Goal: Information Seeking & Learning: Learn about a topic

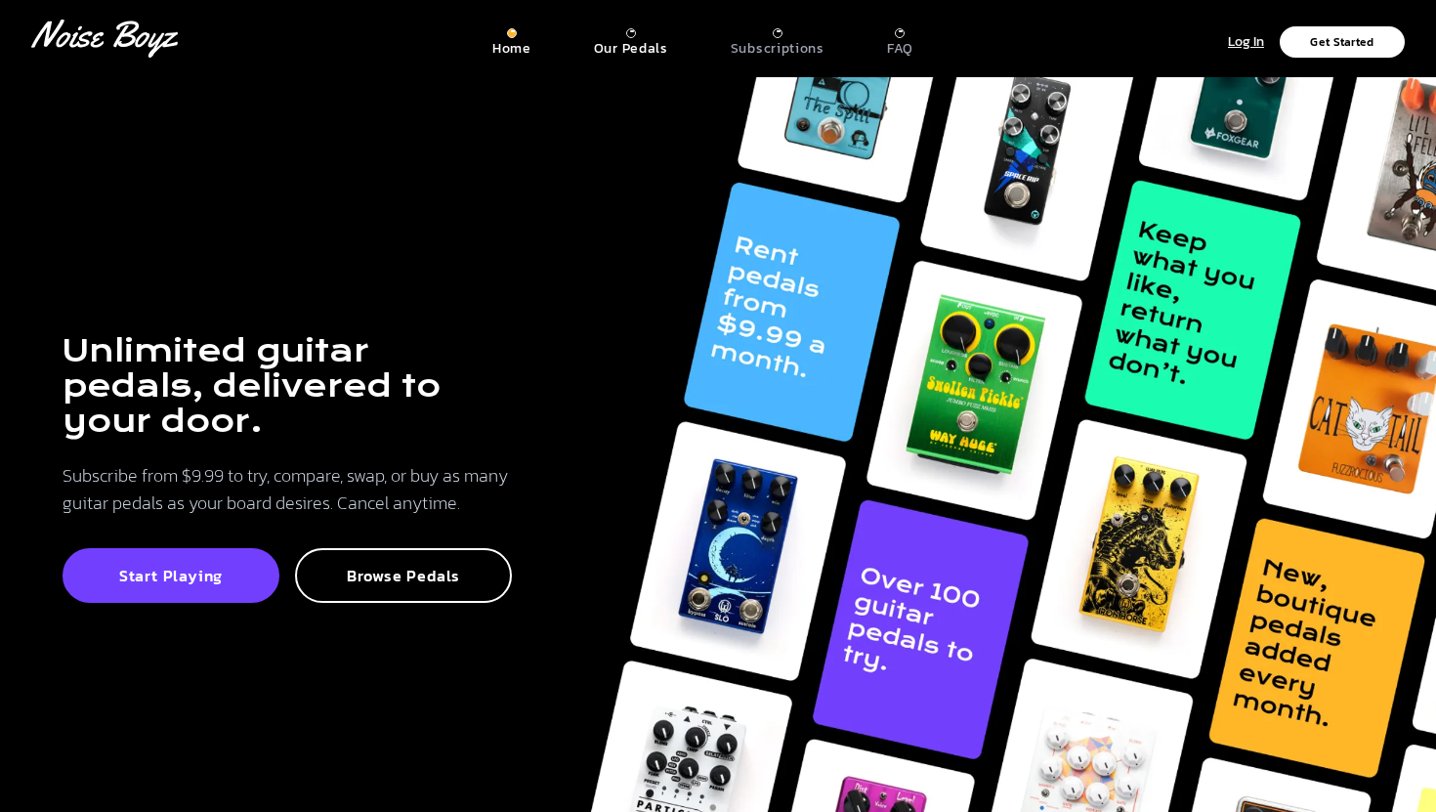
click at [632, 46] on p "Our Pedals" at bounding box center [631, 49] width 74 height 18
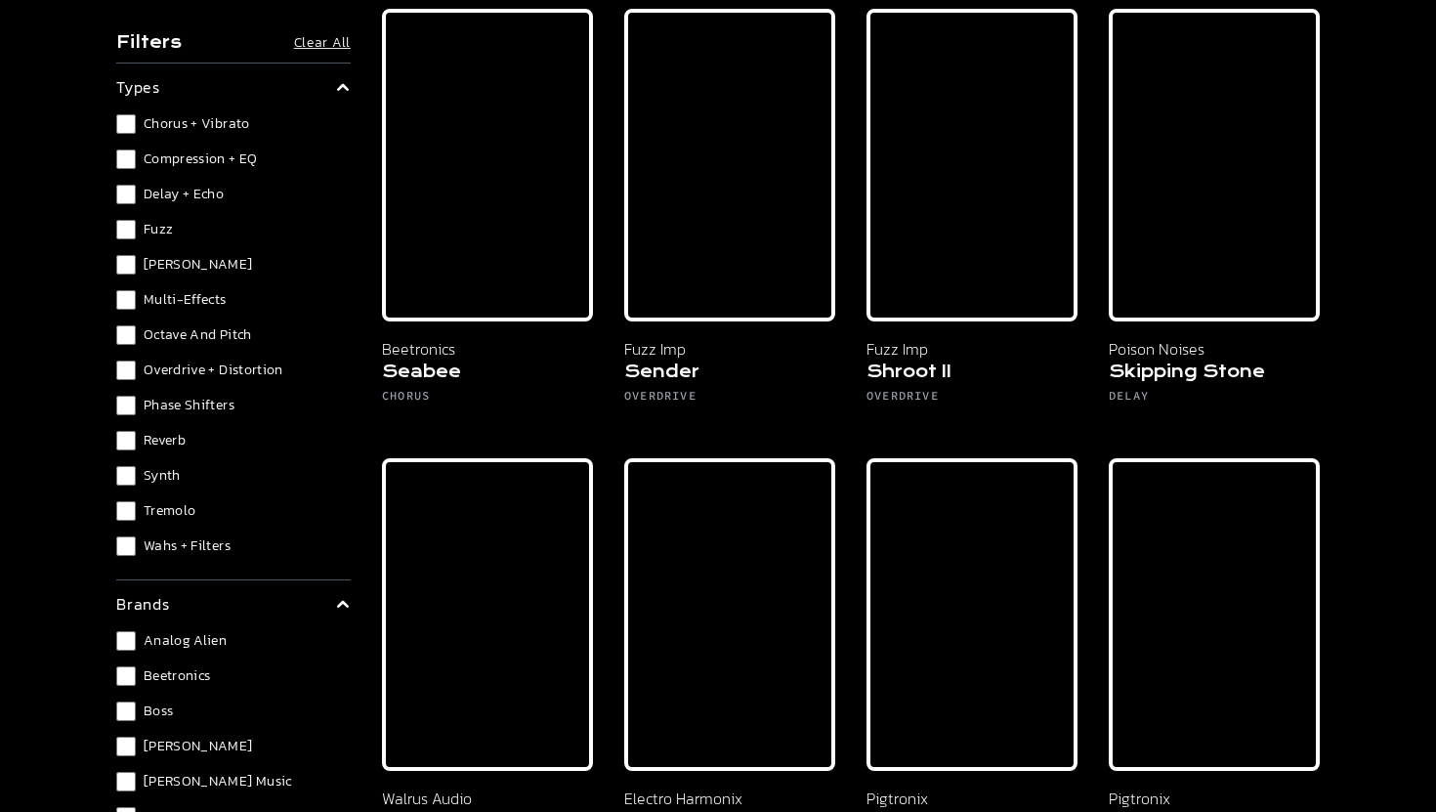
scroll to position [11187, 0]
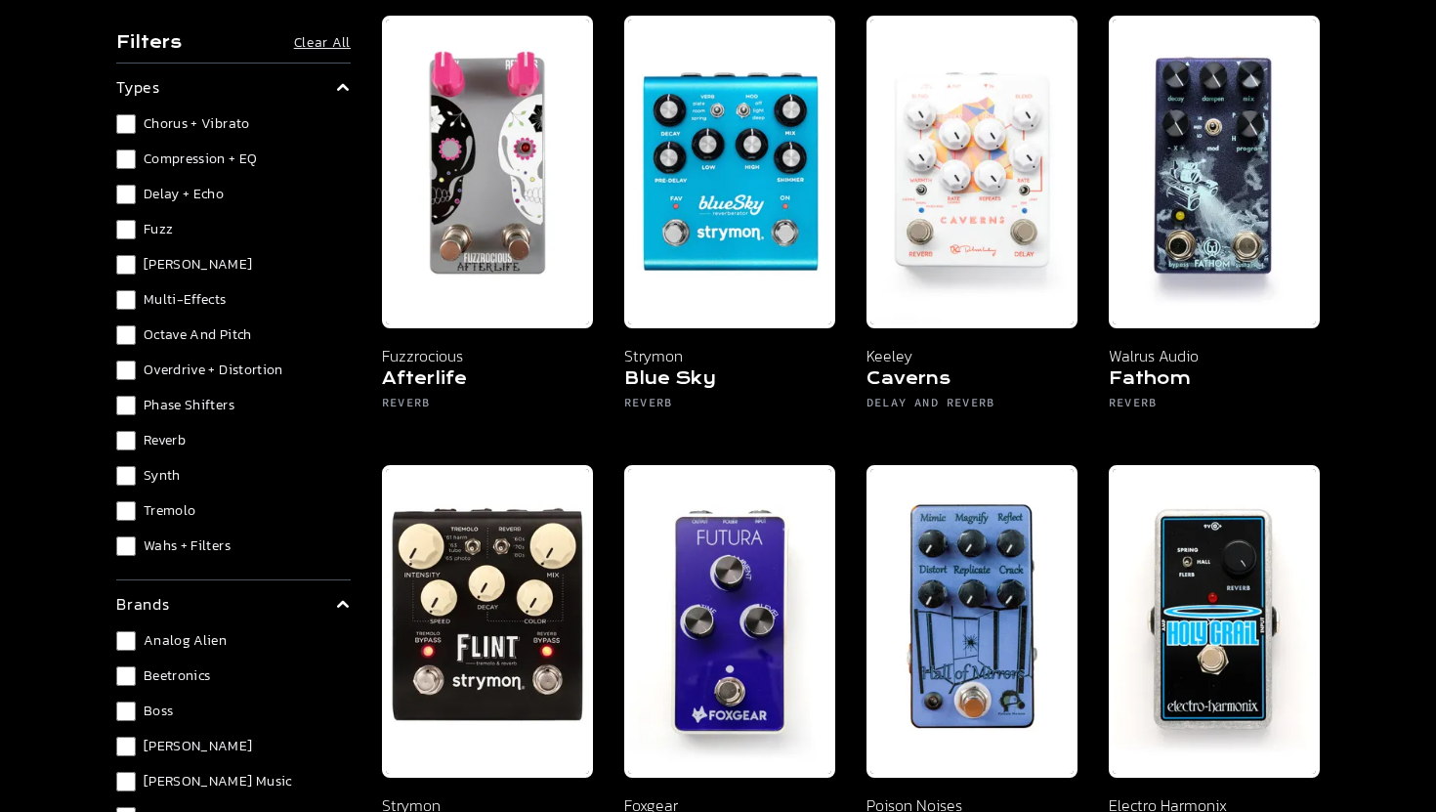
scroll to position [214, 0]
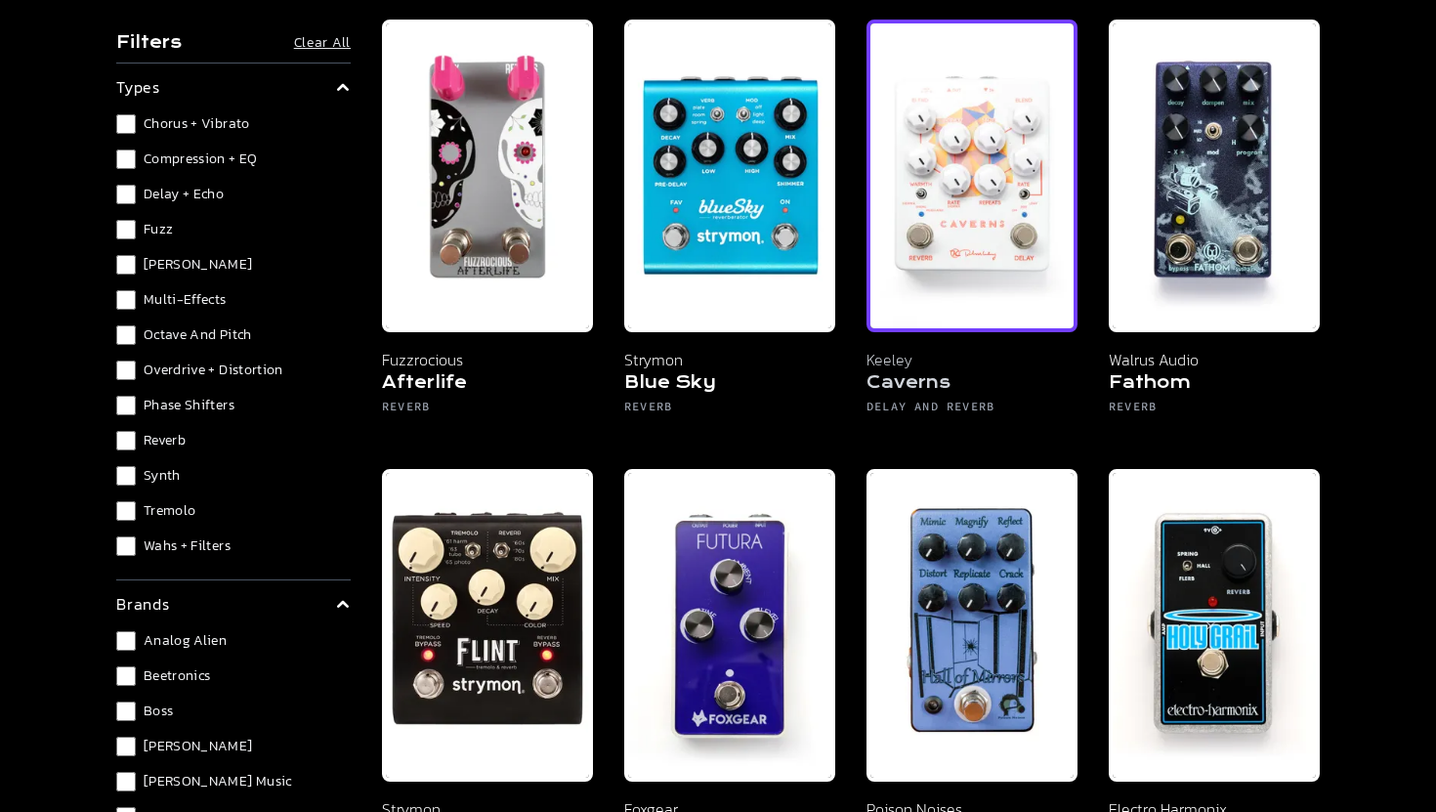
click at [967, 255] on img at bounding box center [971, 176] width 211 height 313
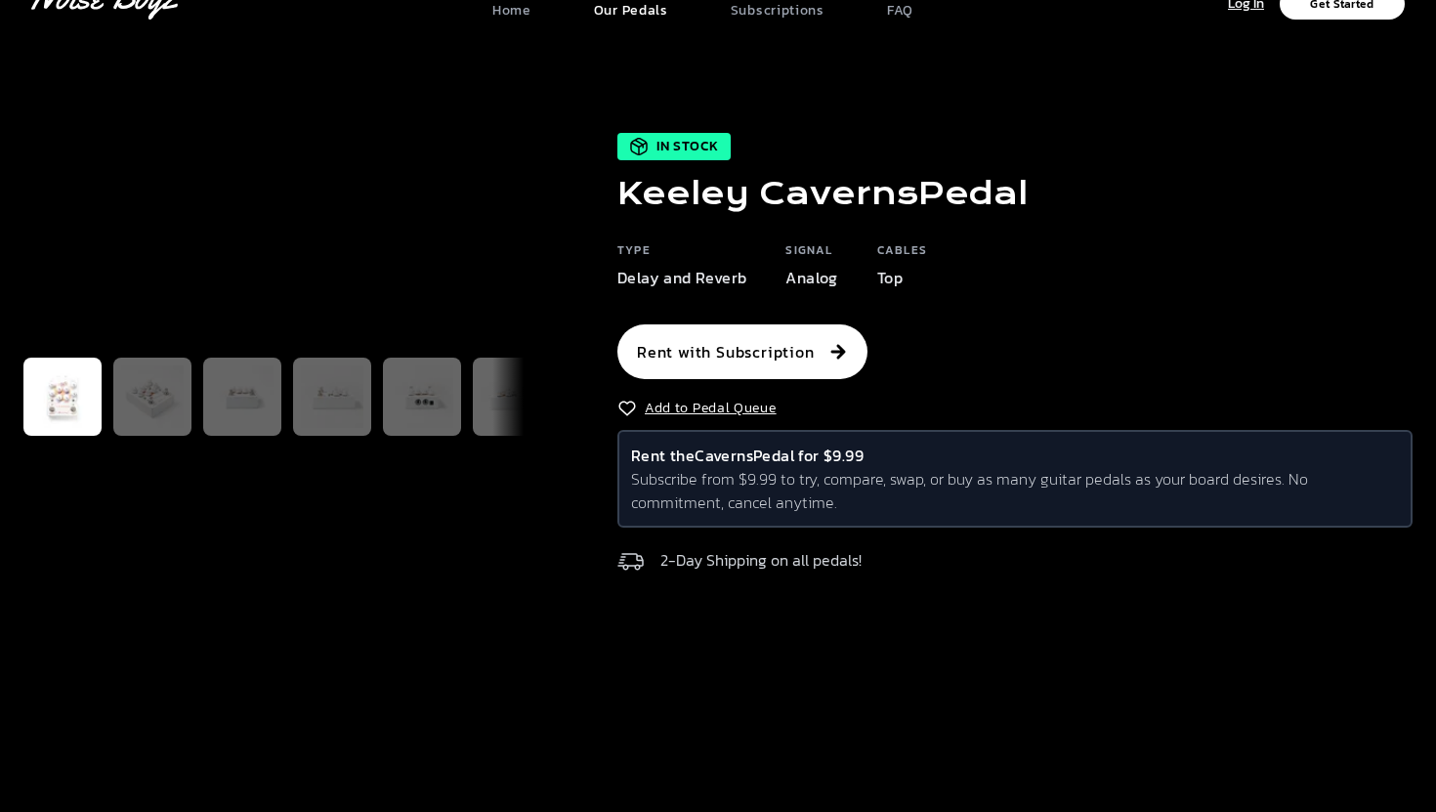
scroll to position [36, 0]
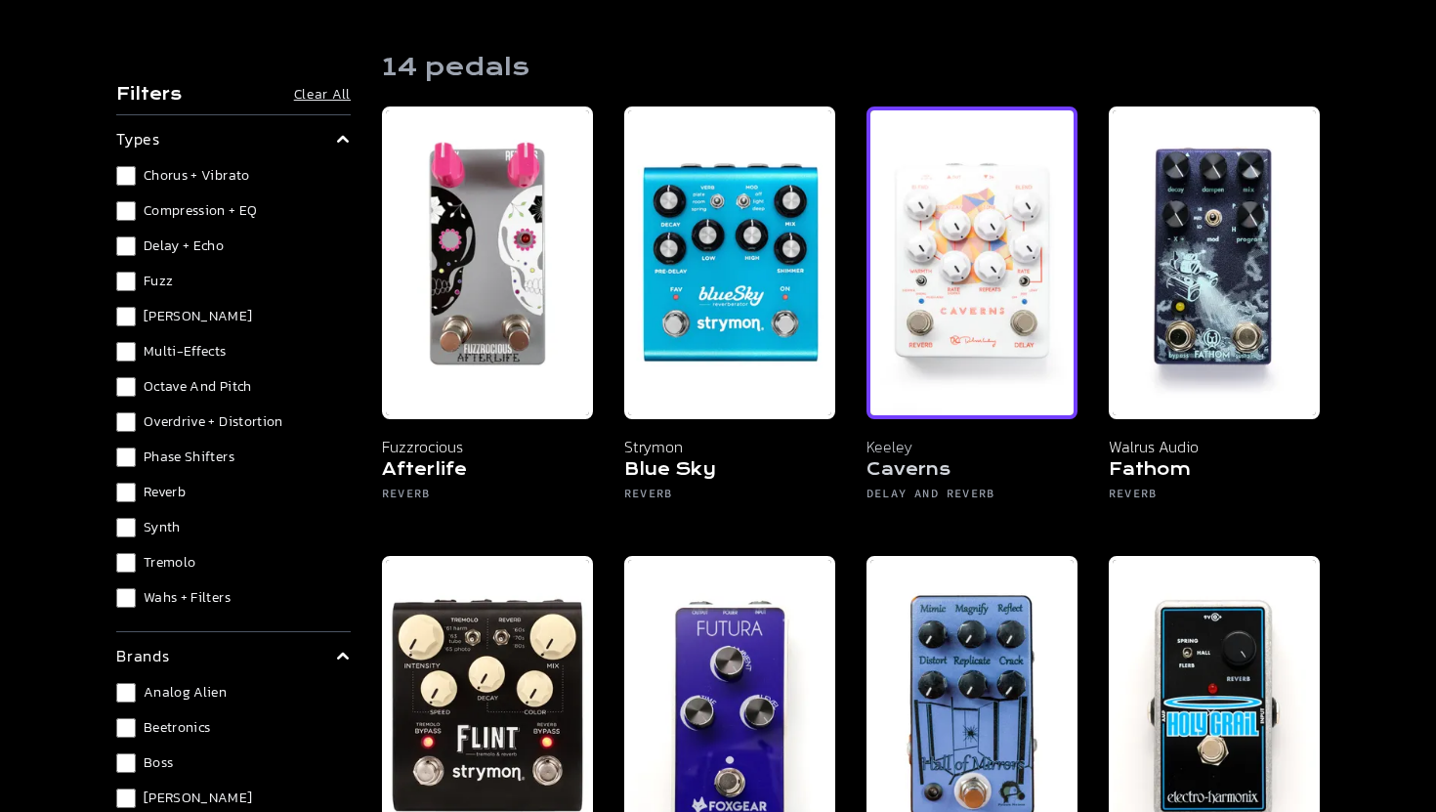
scroll to position [120, 0]
